Goal: Task Accomplishment & Management: Manage account settings

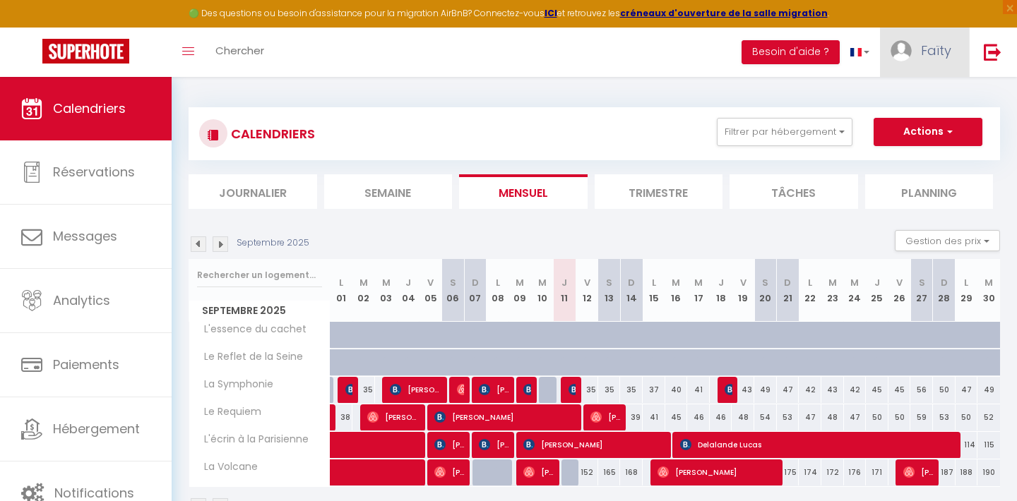
click at [942, 47] on span "Faïty" at bounding box center [936, 51] width 30 height 18
click at [910, 129] on link "Équipe" at bounding box center [912, 124] width 105 height 24
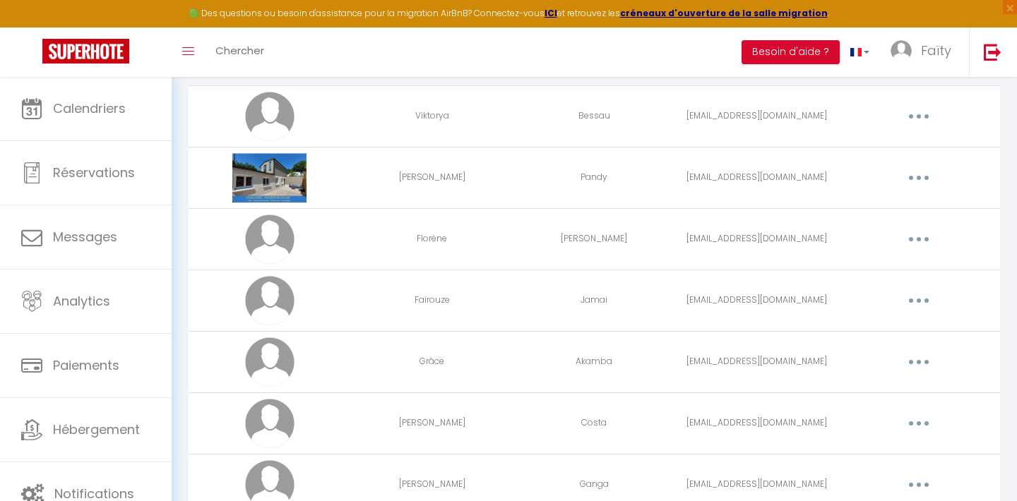
scroll to position [110, 0]
click at [914, 175] on button "button" at bounding box center [919, 177] width 40 height 23
click at [881, 204] on link "Editer" at bounding box center [882, 210] width 105 height 24
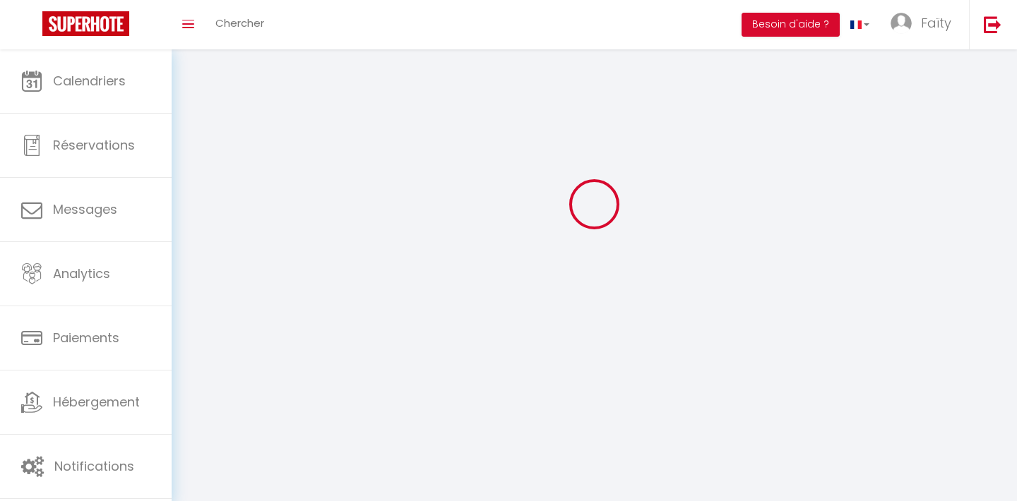
type input "[PERSON_NAME]"
type input "Pandy"
type input "[EMAIL_ADDRESS][DOMAIN_NAME]"
type textarea "Connection"
type textarea "[URL][DOMAIN_NAME]"
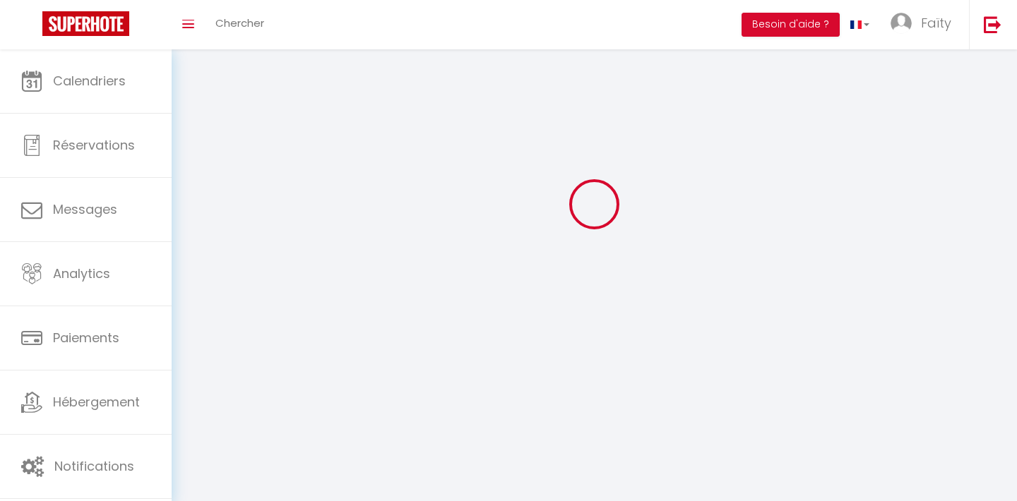
checkbox input "true"
checkbox input "false"
checkbox input "true"
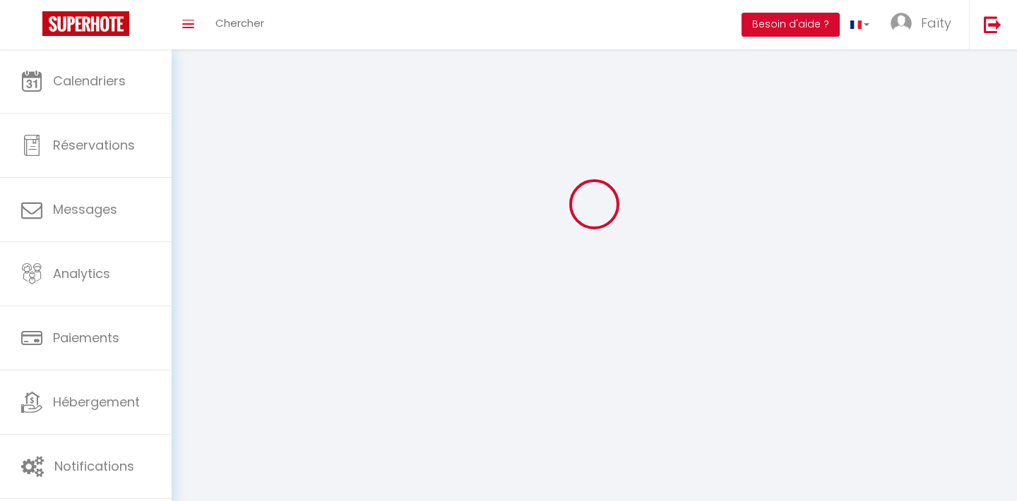
checkbox input "true"
checkbox input "false"
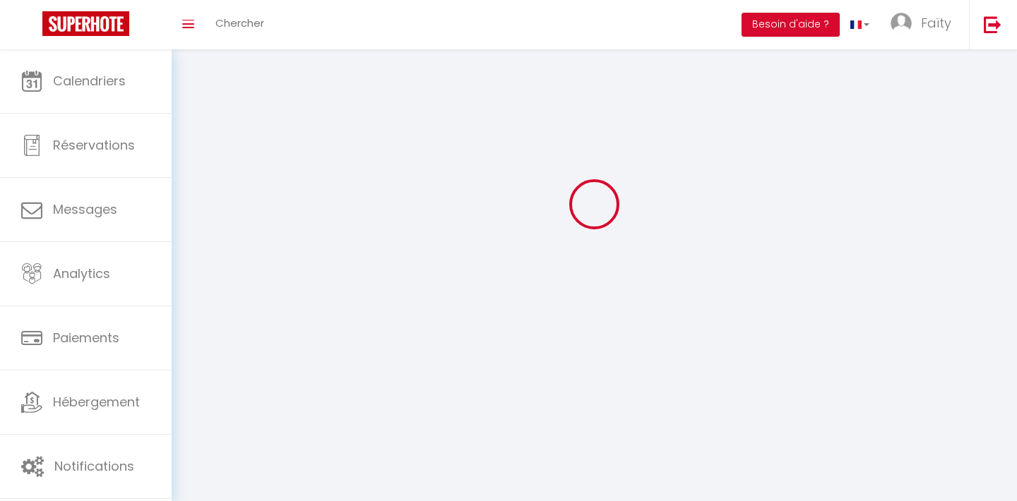
checkbox input "false"
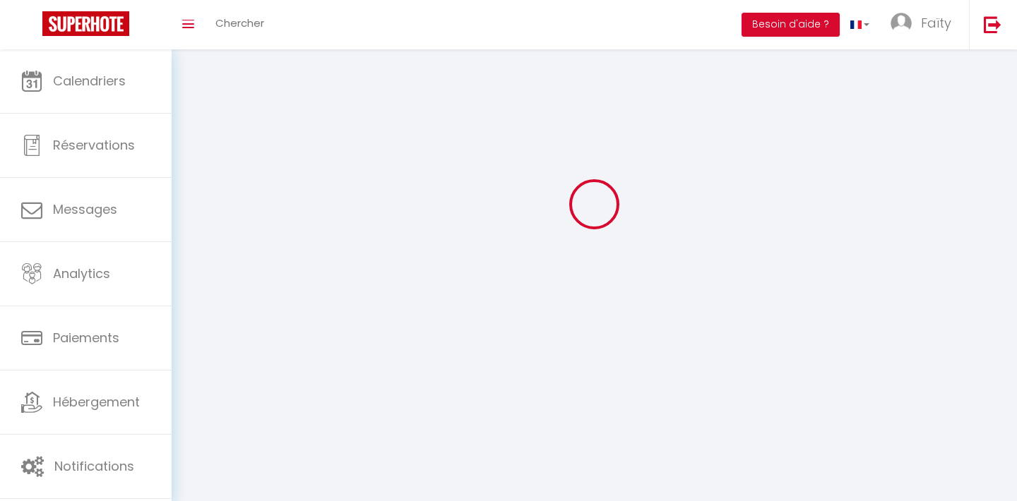
scroll to position [1117, 0]
select select
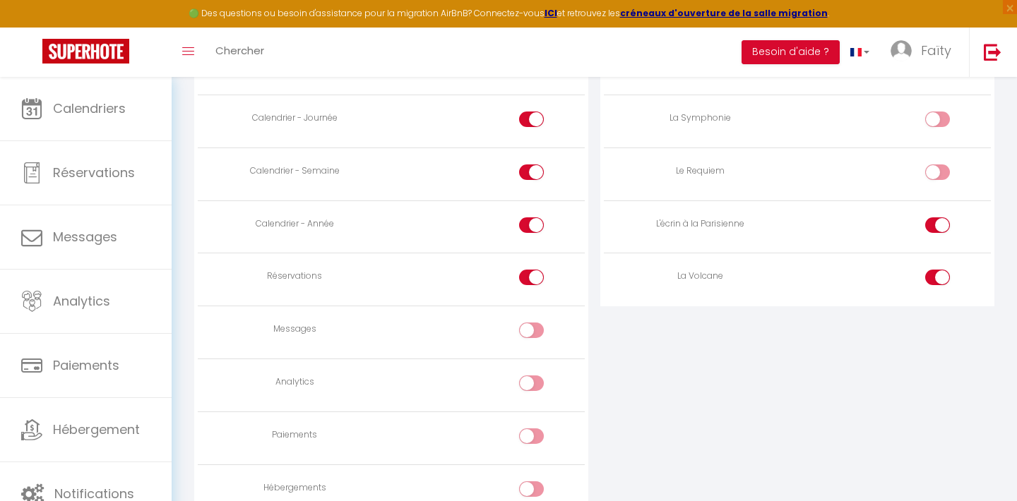
scroll to position [935, 0]
click at [943, 275] on input "checkbox" at bounding box center [949, 283] width 25 height 21
checkbox input "false"
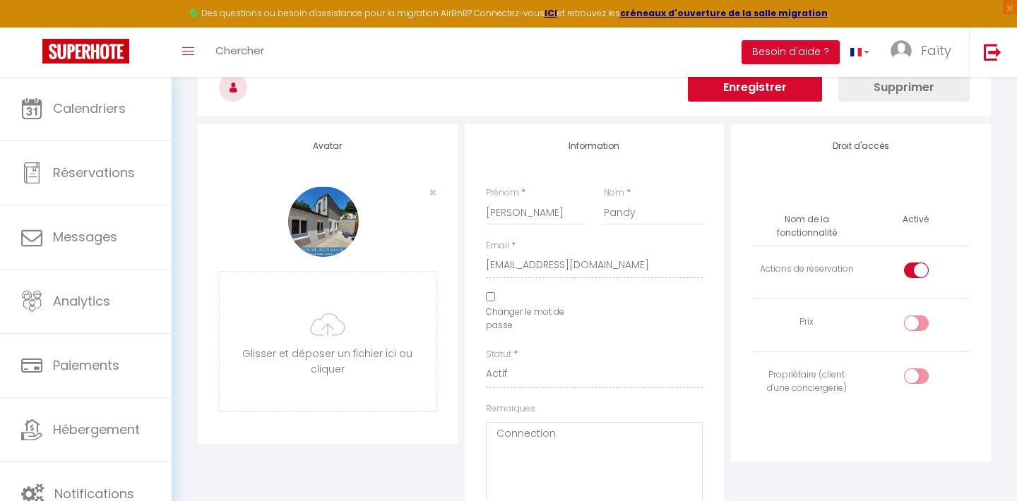
scroll to position [0, 0]
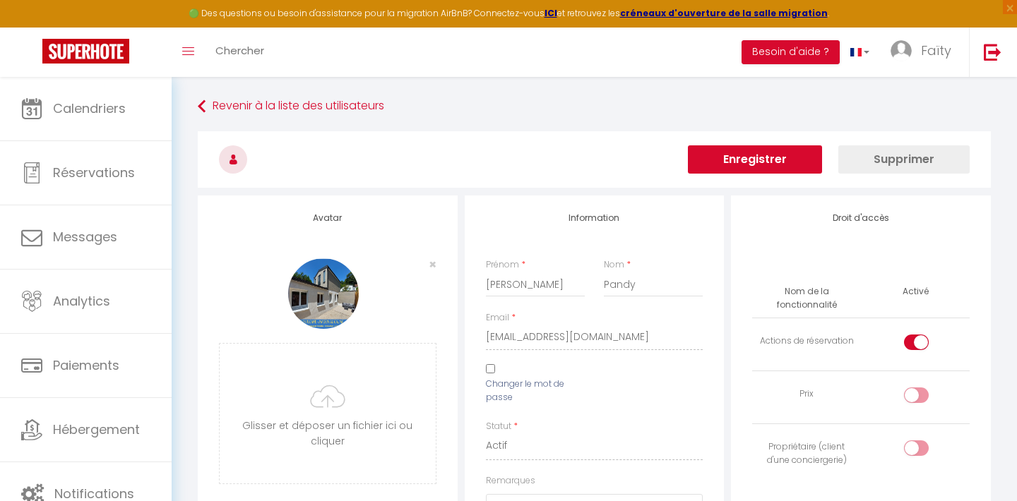
click at [764, 164] on button "Enregistrer" at bounding box center [755, 159] width 134 height 28
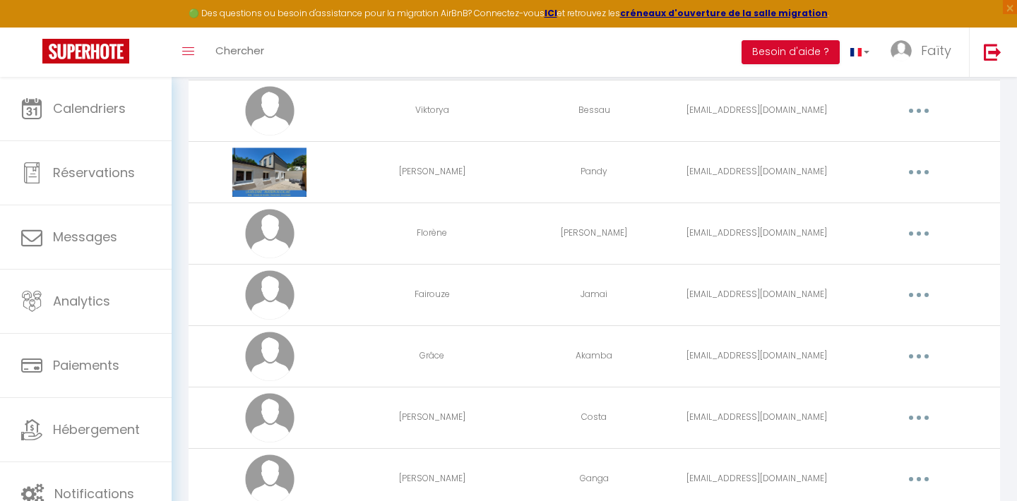
scroll to position [119, 0]
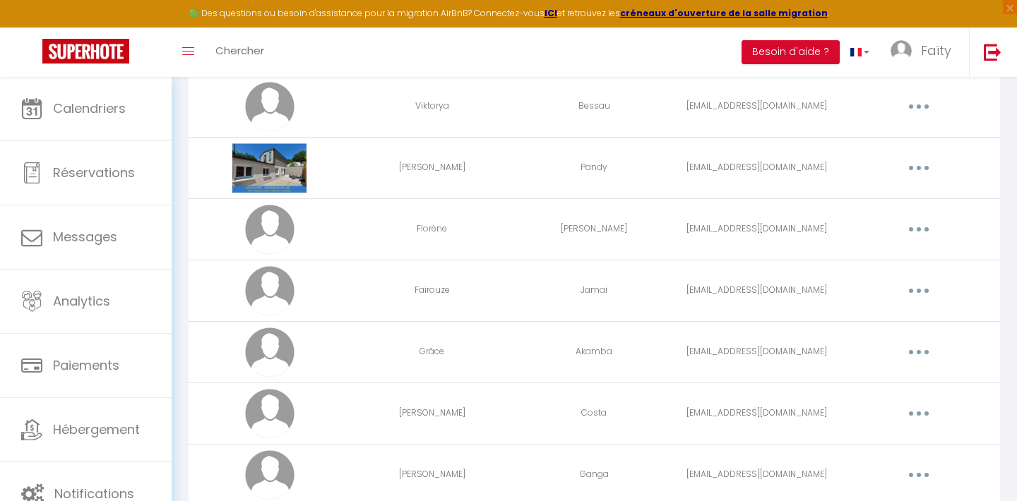
click at [917, 352] on icon "button" at bounding box center [919, 352] width 4 height 4
click at [855, 390] on link "Editer" at bounding box center [882, 385] width 105 height 24
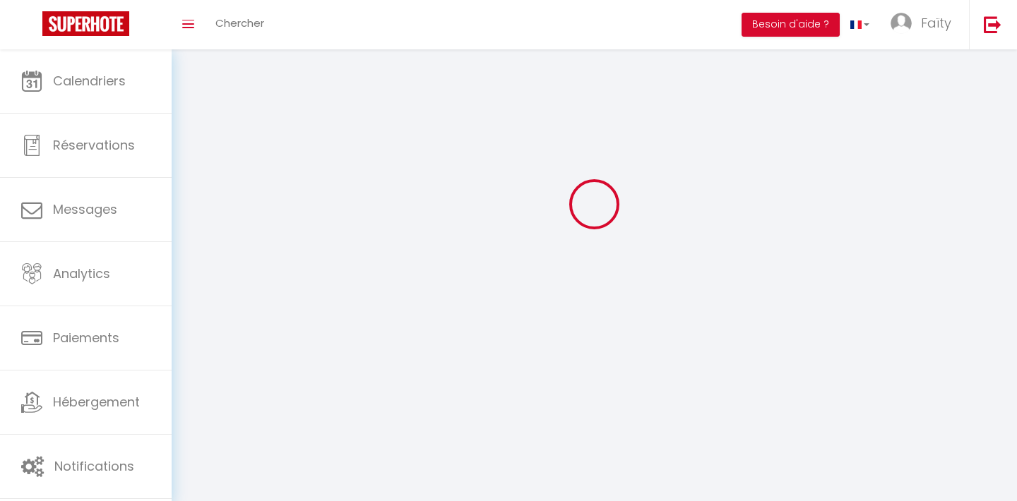
type input "Grâce"
type input "Akamba"
type input "[EMAIL_ADDRESS][DOMAIN_NAME]"
type textarea "[URL][DOMAIN_NAME]"
checkbox input "true"
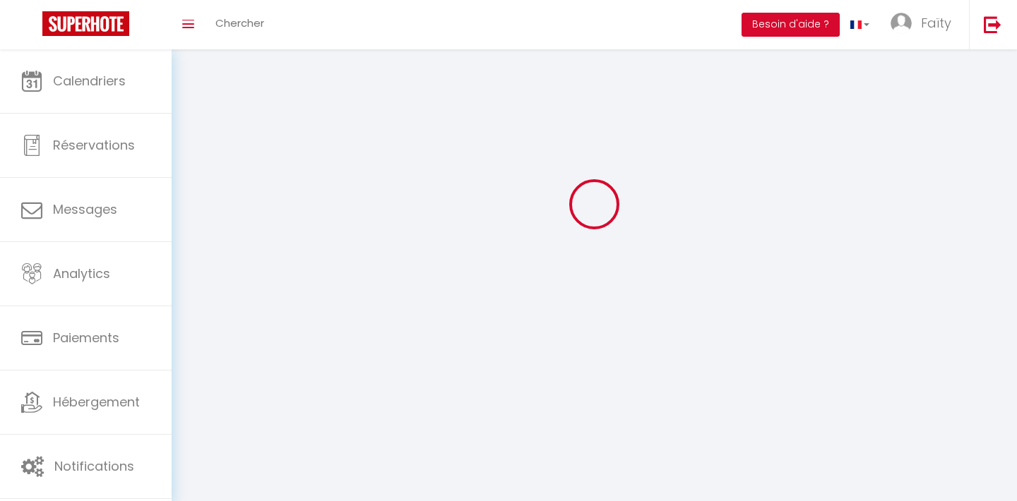
checkbox input "false"
checkbox input "true"
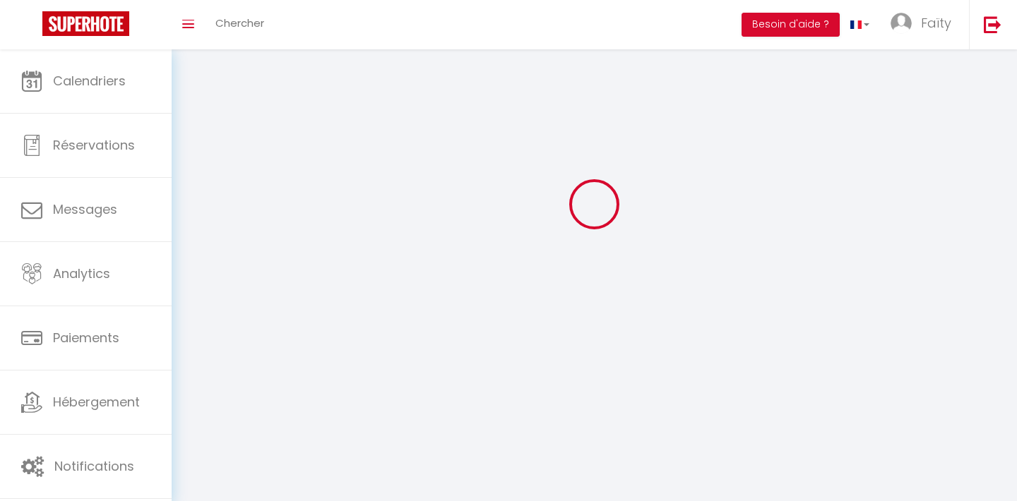
checkbox input "true"
checkbox input "false"
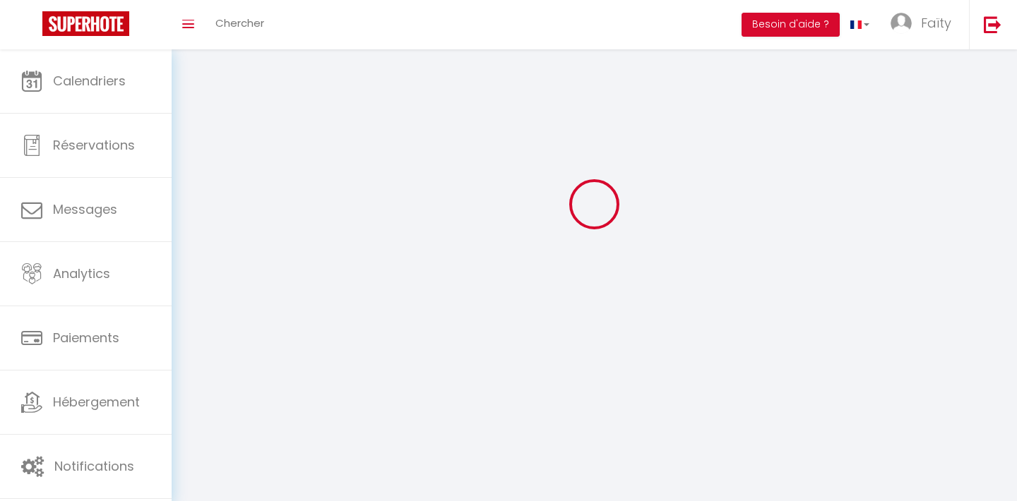
checkbox input "false"
checkbox input "true"
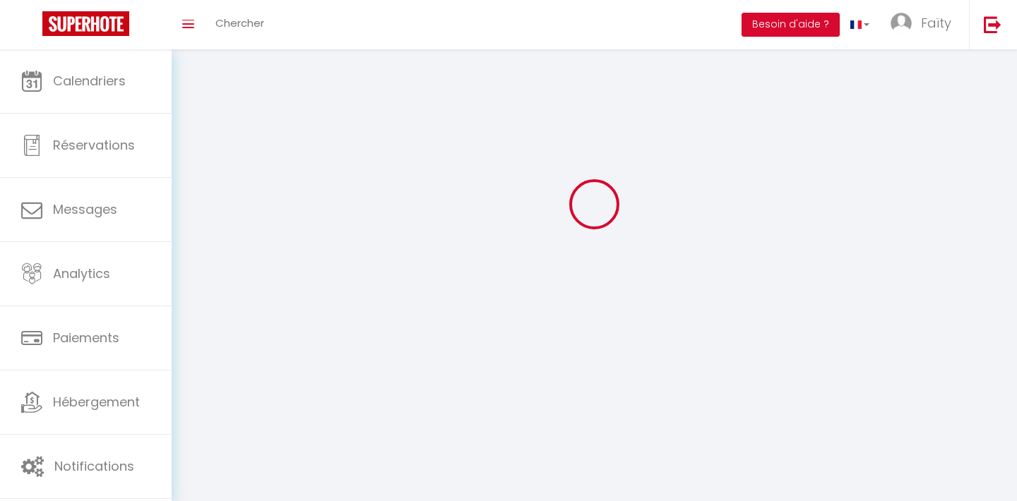
select select
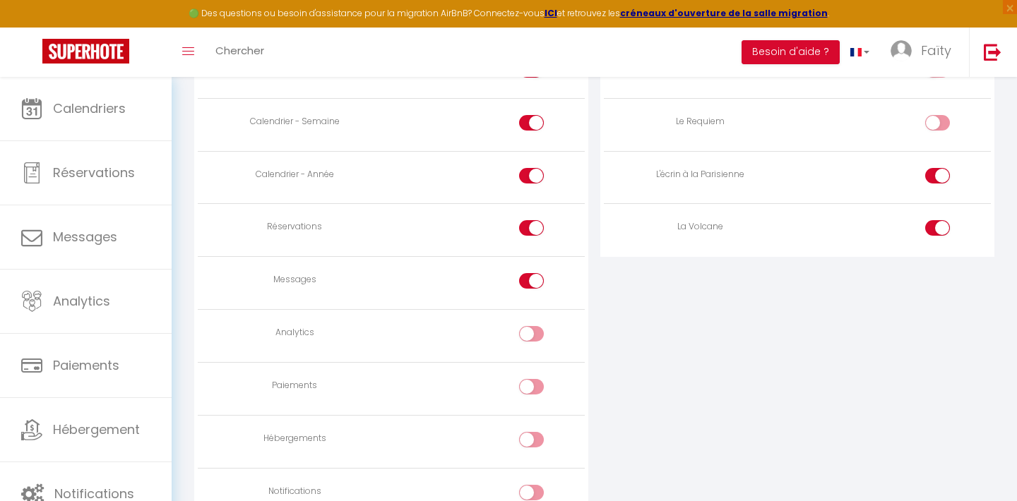
scroll to position [856, 0]
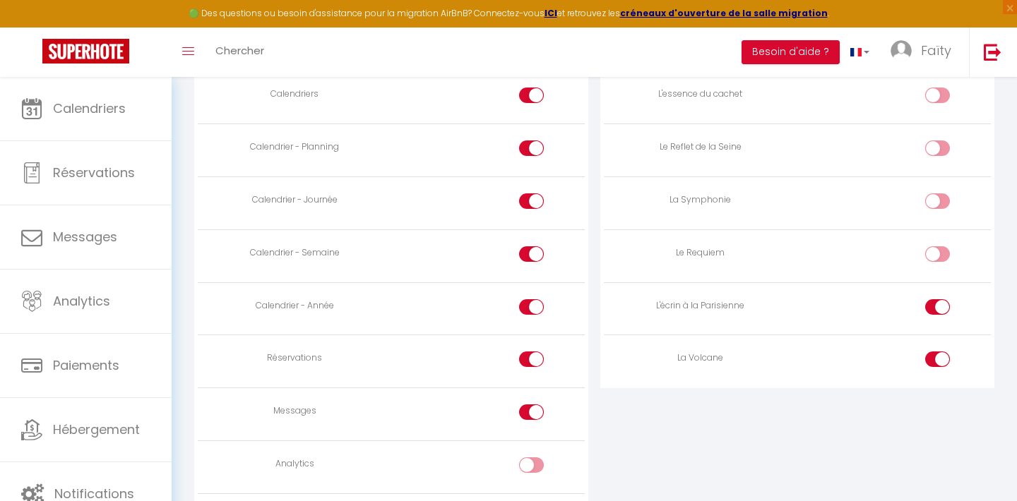
click at [946, 359] on input "checkbox" at bounding box center [949, 362] width 25 height 21
checkbox input "false"
click at [944, 306] on input "checkbox" at bounding box center [949, 309] width 25 height 21
checkbox input "false"
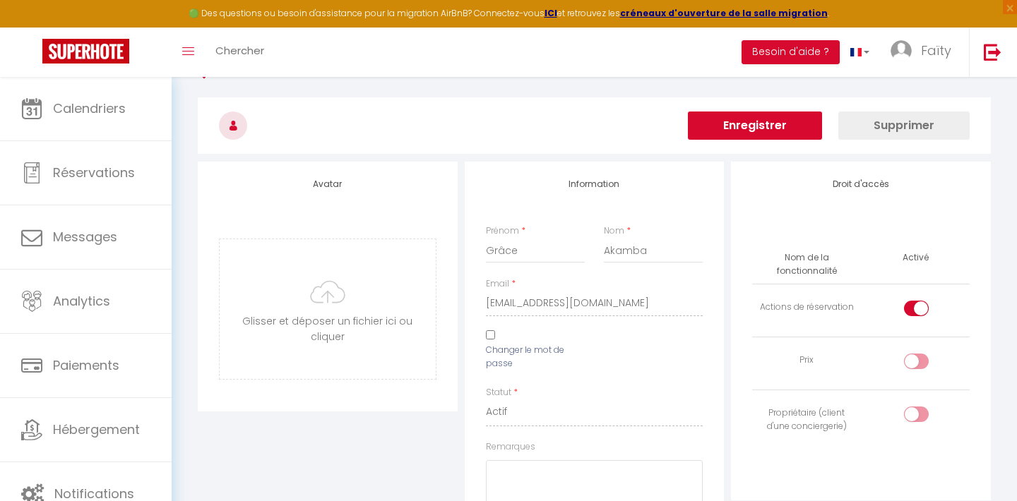
scroll to position [0, 0]
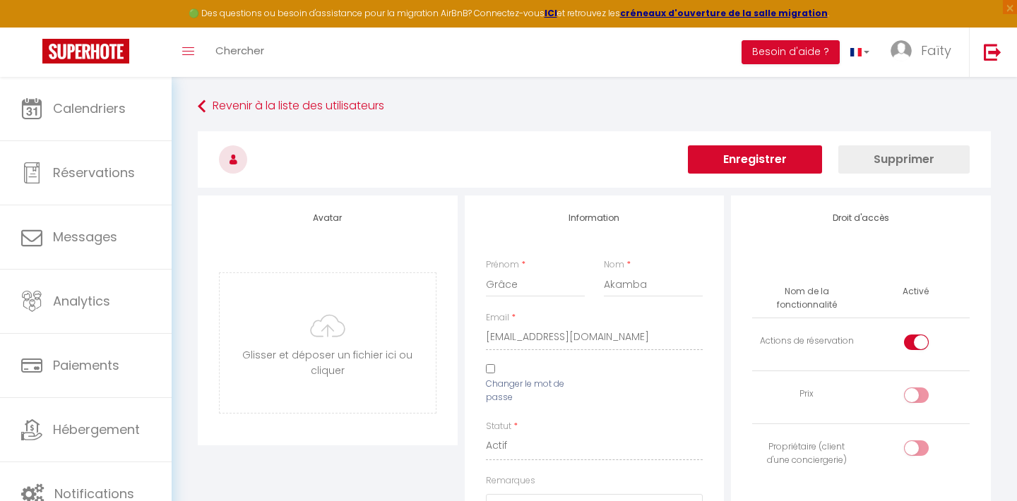
click at [781, 157] on button "Enregistrer" at bounding box center [755, 159] width 134 height 28
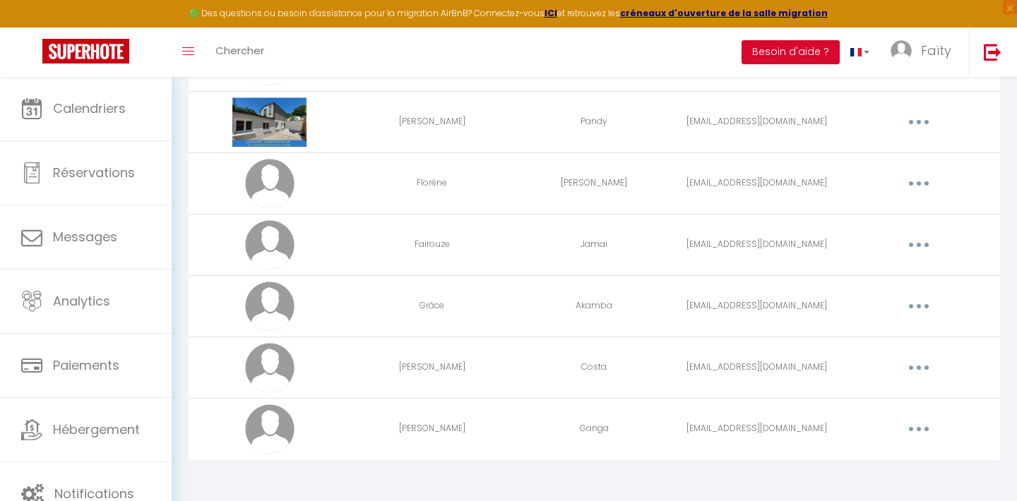
scroll to position [167, 0]
click at [920, 246] on button "button" at bounding box center [919, 243] width 40 height 23
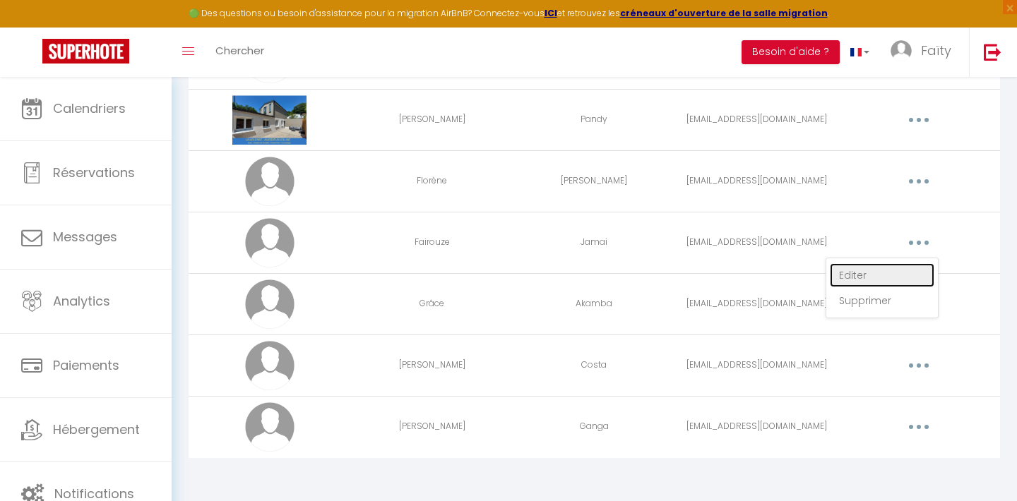
click at [866, 270] on link "Editer" at bounding box center [882, 275] width 105 height 24
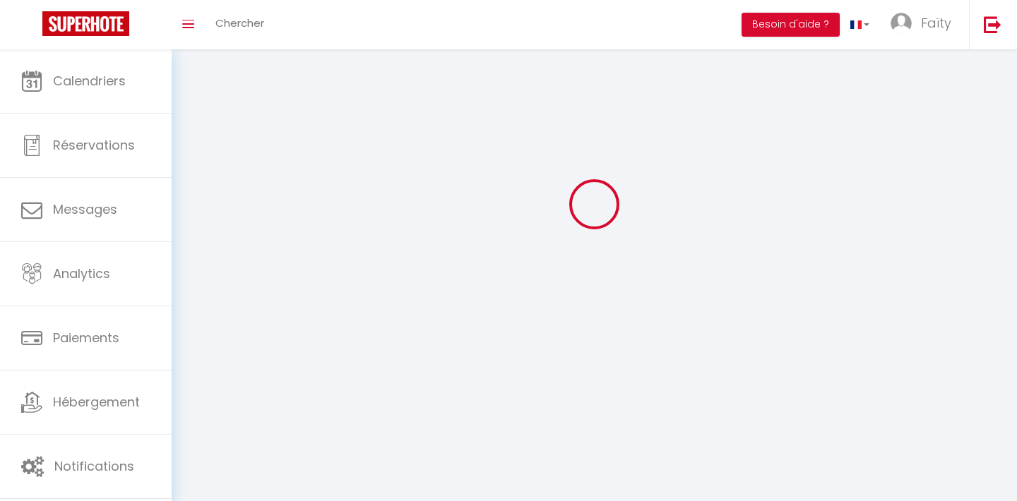
type input "Fairouze"
type input "Jamai"
type input "[EMAIL_ADDRESS][DOMAIN_NAME]"
type textarea "[URL][DOMAIN_NAME]"
checkbox input "true"
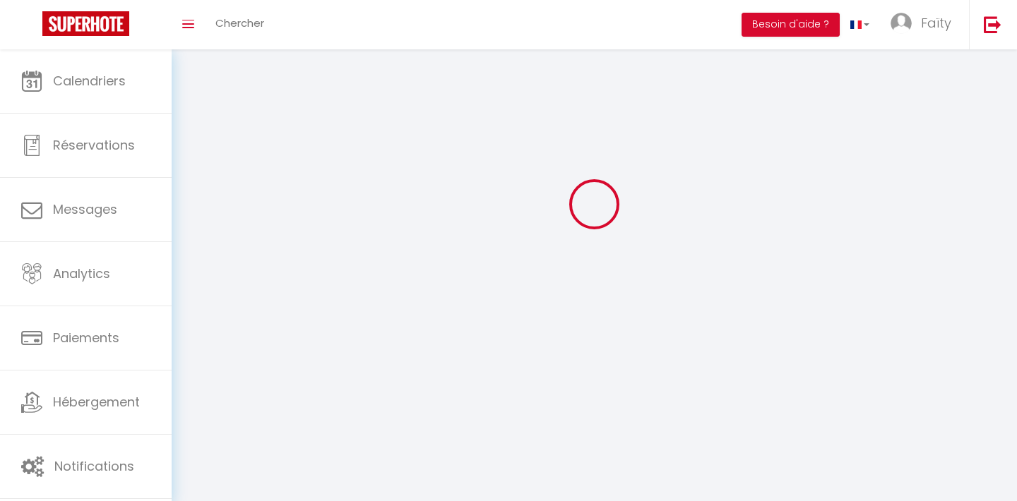
checkbox input "false"
checkbox input "true"
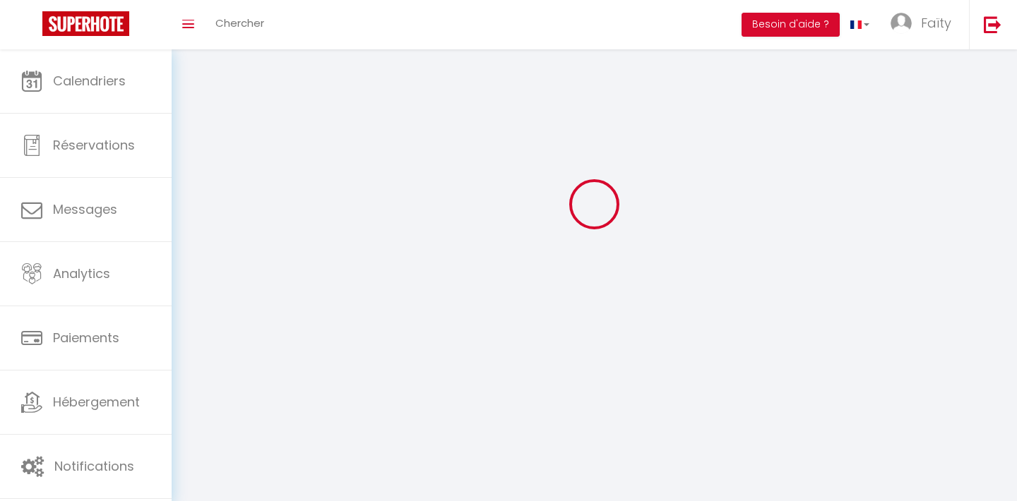
checkbox input "true"
checkbox input "false"
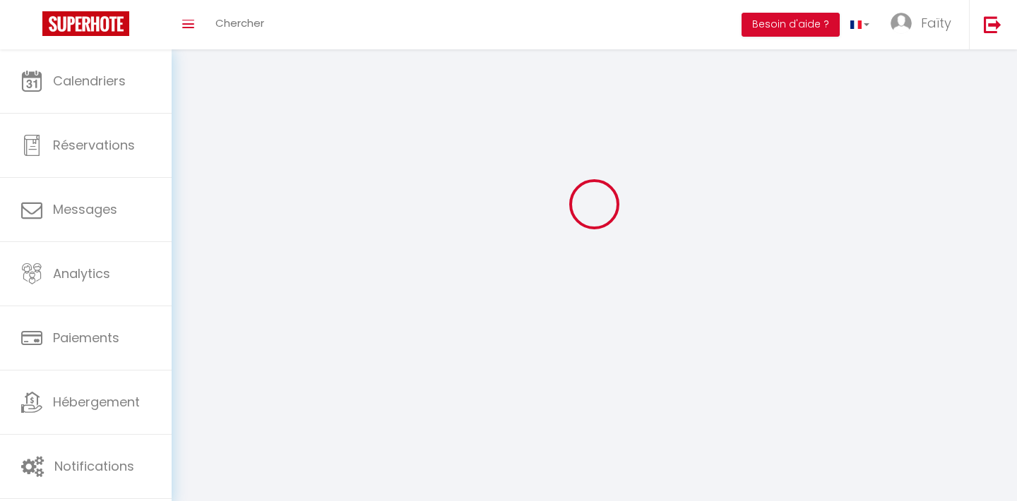
checkbox input "false"
checkbox input "true"
select select
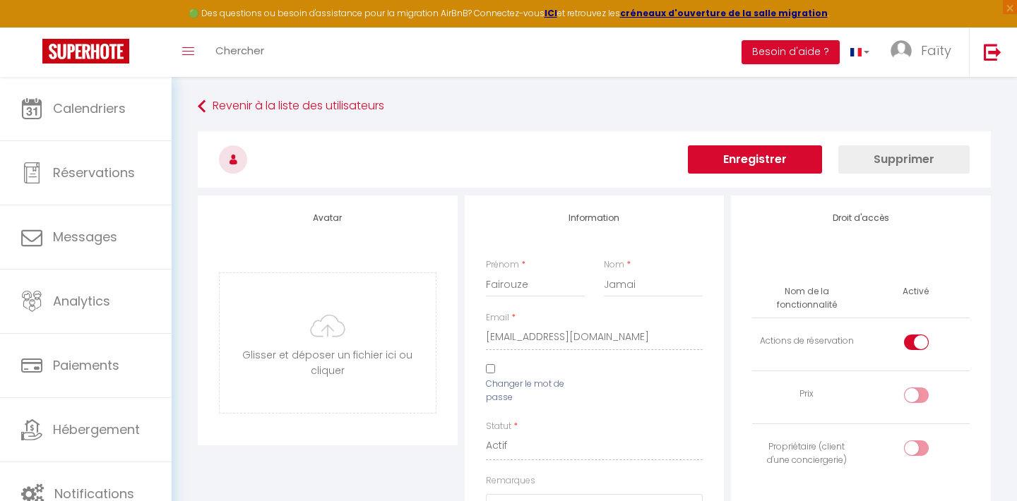
click at [782, 157] on button "Enregistrer" at bounding box center [755, 159] width 134 height 28
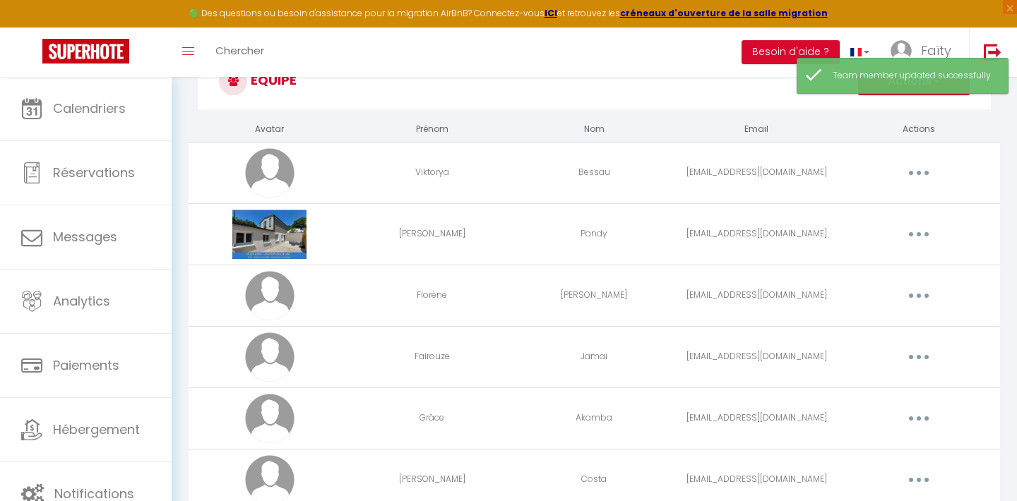
scroll to position [83, 0]
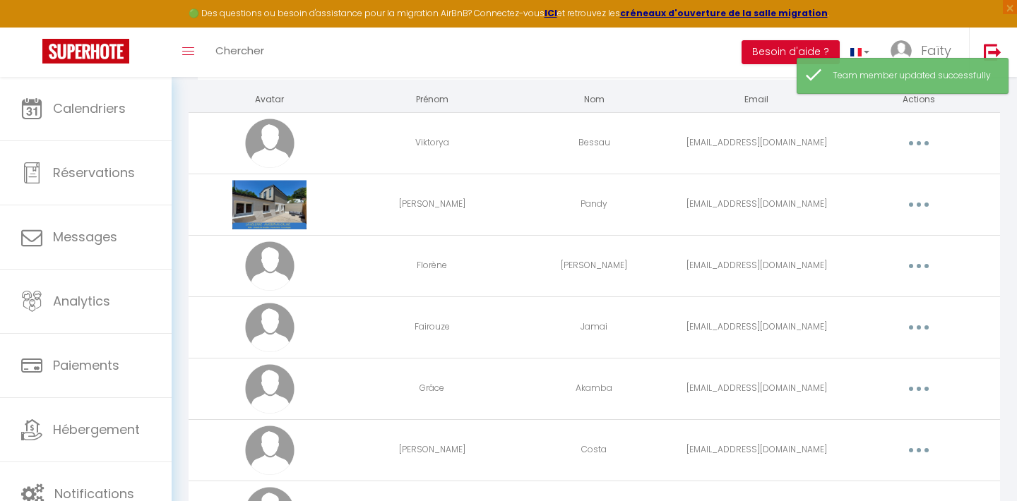
click at [919, 266] on icon "button" at bounding box center [919, 266] width 4 height 4
click at [861, 299] on link "Editer" at bounding box center [882, 299] width 105 height 24
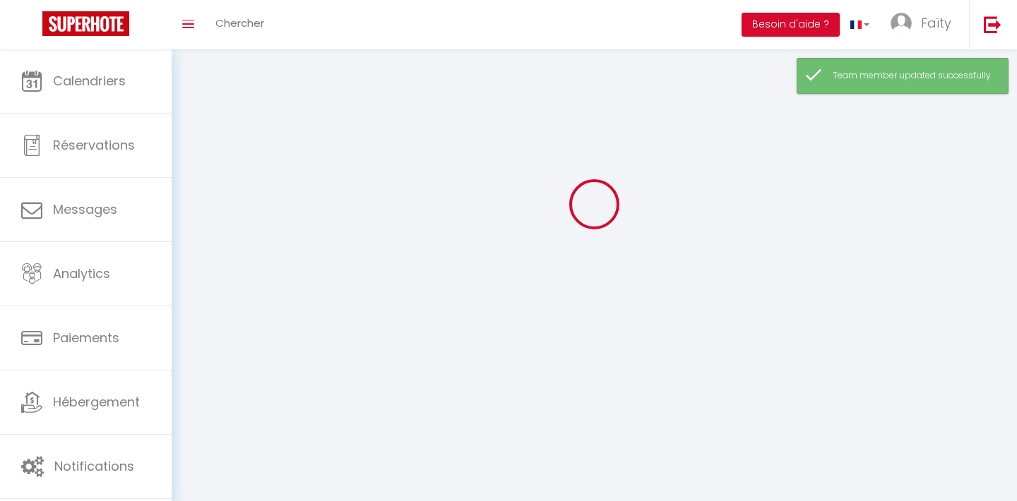
type input "Florène"
type input "[PERSON_NAME]"
type input "[EMAIL_ADDRESS][DOMAIN_NAME]"
type textarea "[URL][DOMAIN_NAME]"
checkbox input "true"
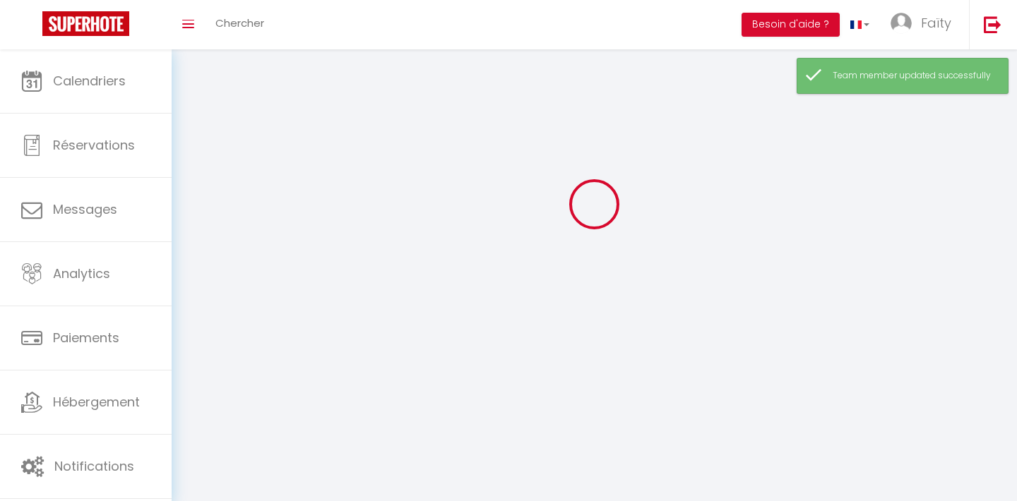
checkbox input "false"
checkbox input "true"
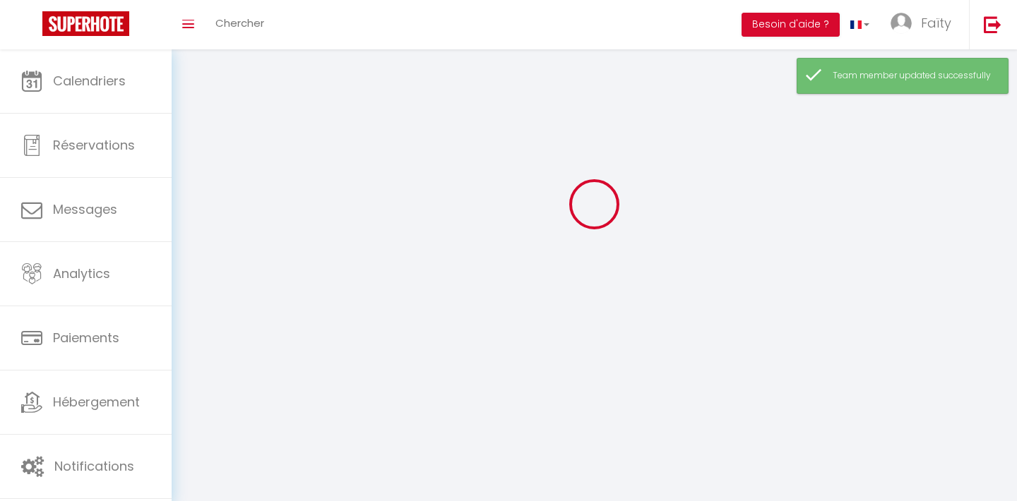
checkbox input "true"
checkbox input "false"
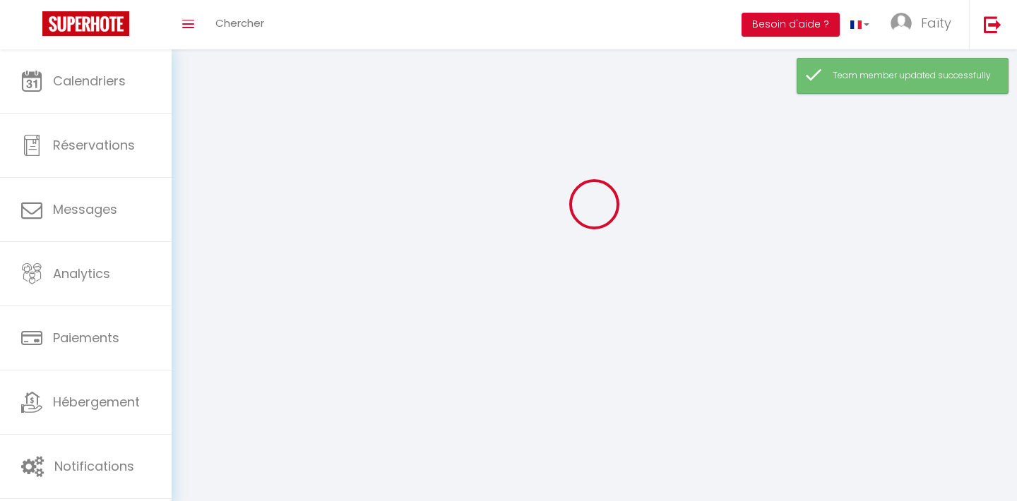
checkbox input "false"
checkbox input "true"
select select
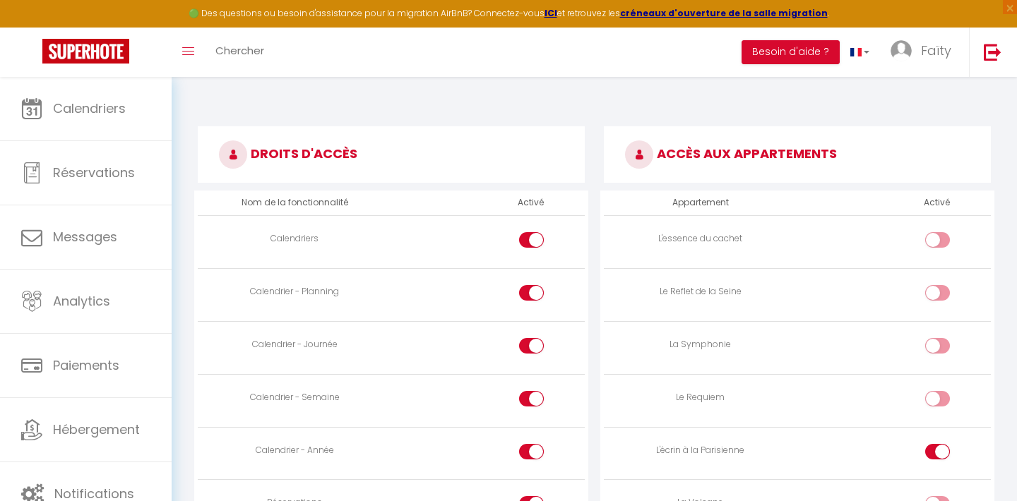
scroll to position [746, 0]
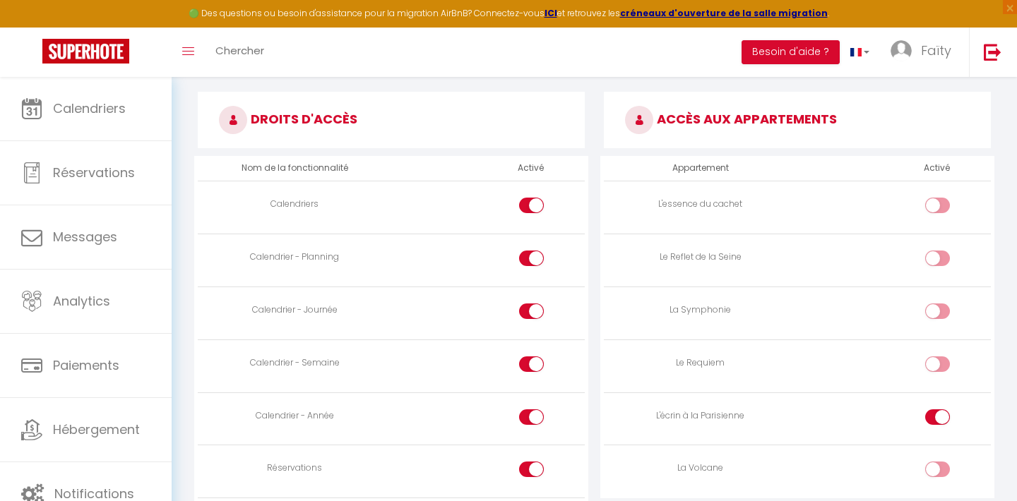
click at [943, 417] on input "checkbox" at bounding box center [949, 420] width 25 height 21
checkbox input "false"
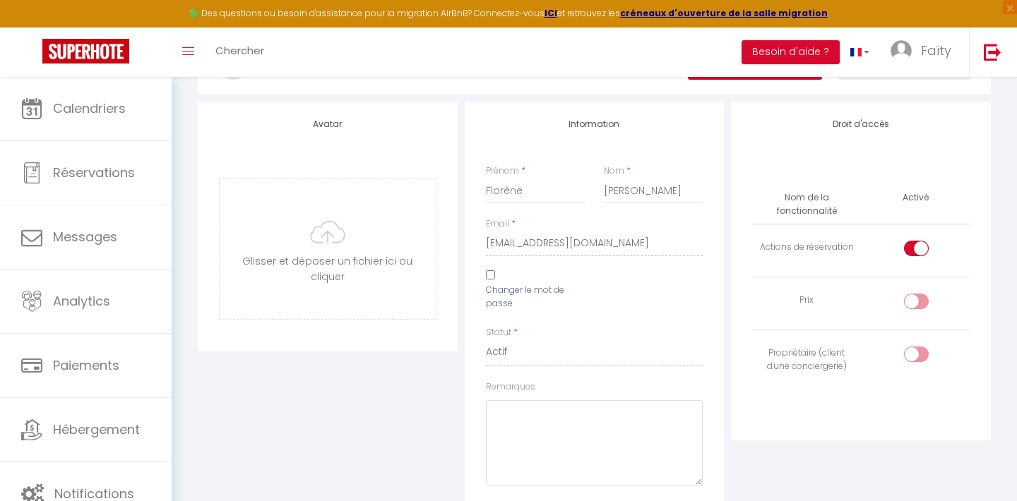
scroll to position [0, 0]
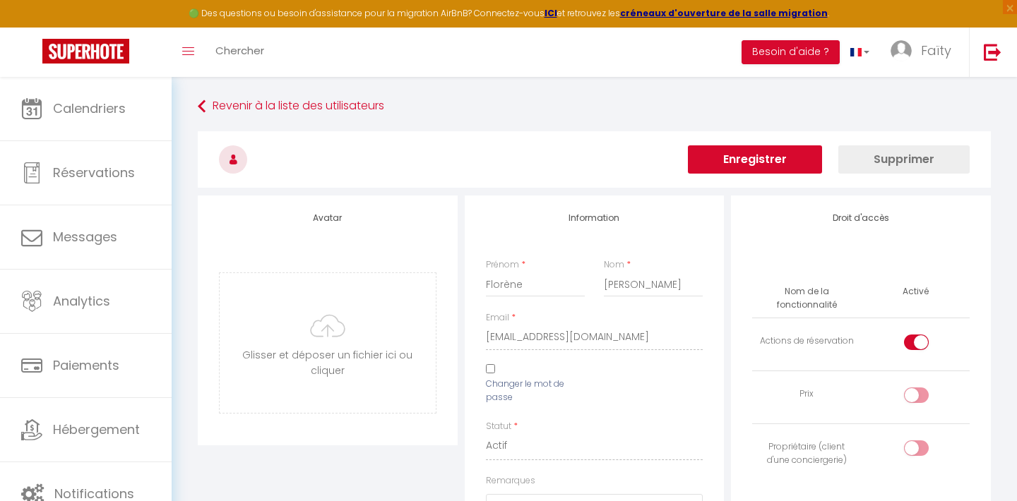
click at [773, 155] on button "Enregistrer" at bounding box center [755, 159] width 134 height 28
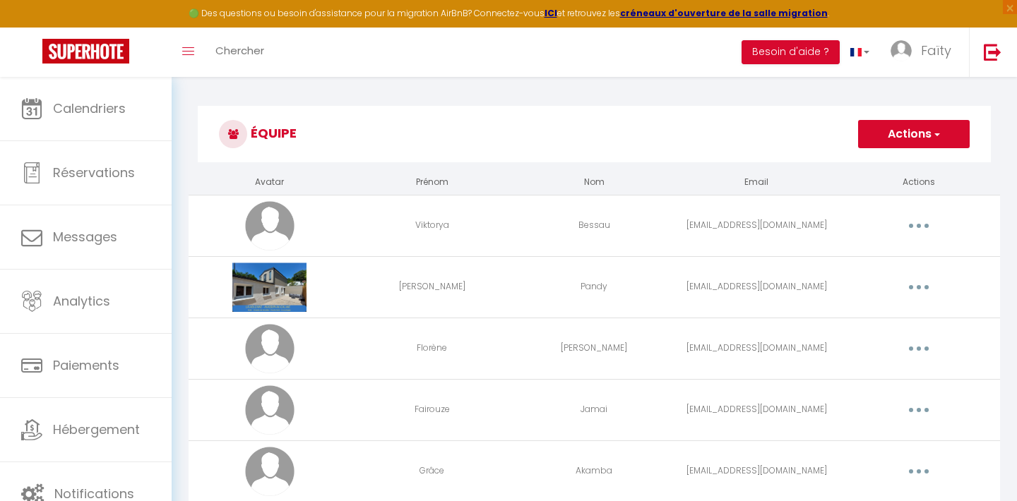
click at [915, 227] on button "button" at bounding box center [919, 226] width 40 height 23
click at [871, 257] on link "Editer" at bounding box center [882, 258] width 105 height 24
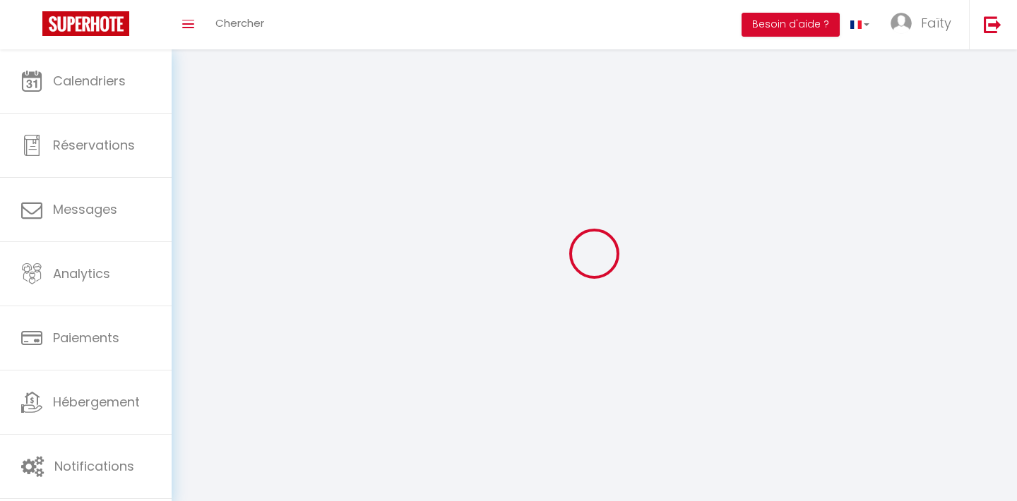
type input "Viktorya"
type input "Bessau"
type input "[EMAIL_ADDRESS][DOMAIN_NAME]"
type textarea "[URL][DOMAIN_NAME]"
checkbox input "false"
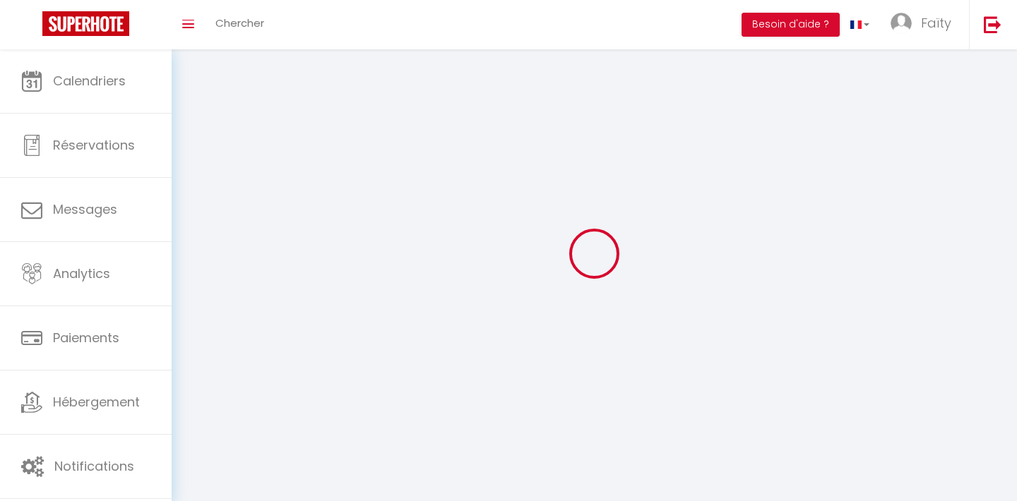
checkbox input "false"
checkbox input "true"
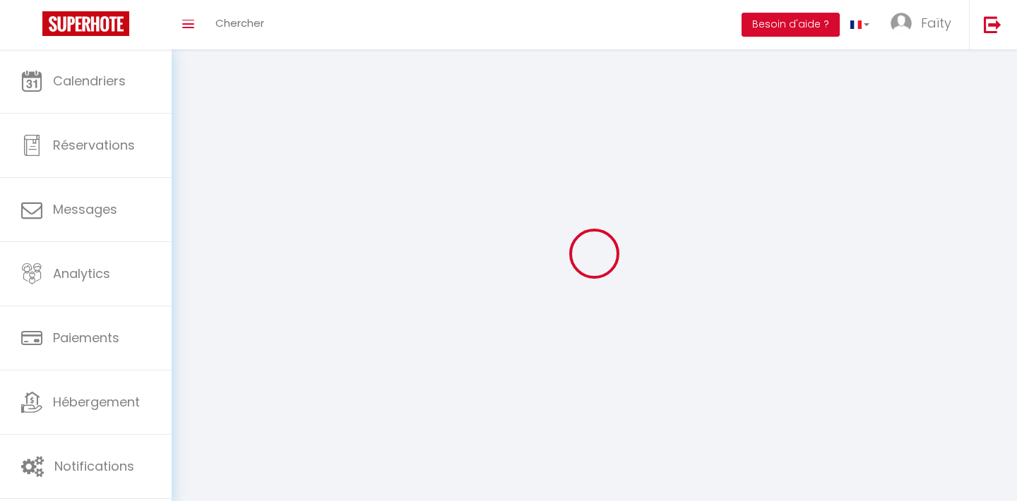
checkbox input "true"
checkbox input "false"
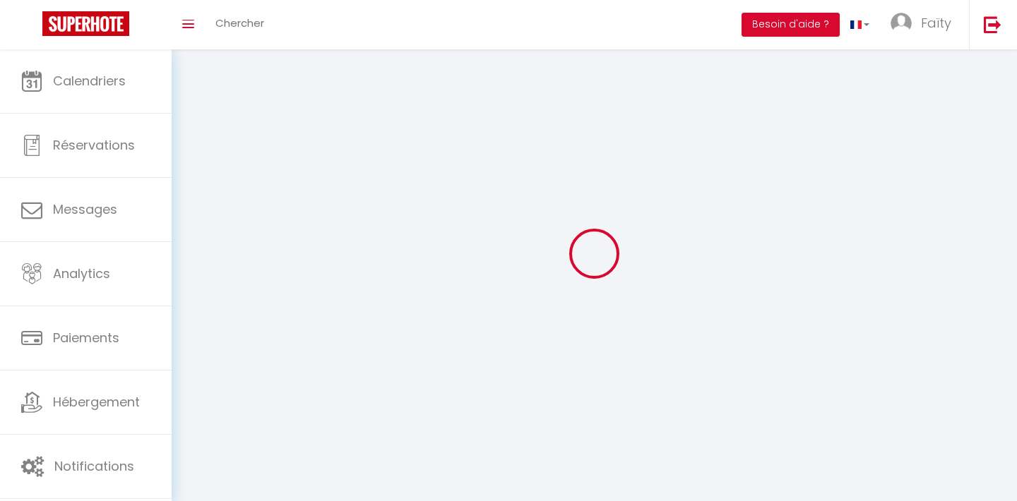
checkbox input "false"
checkbox input "true"
select select
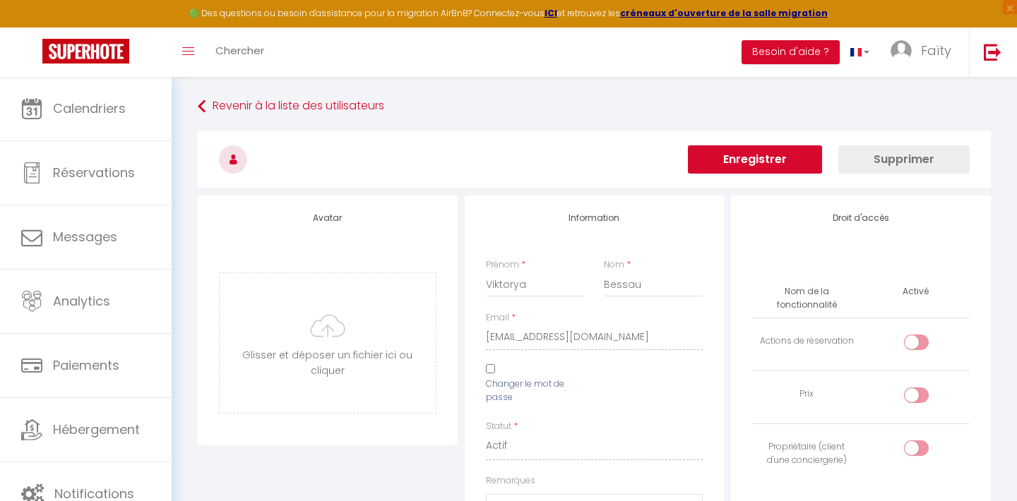
click at [774, 151] on button "Enregistrer" at bounding box center [755, 159] width 134 height 28
